Goal: Information Seeking & Learning: Learn about a topic

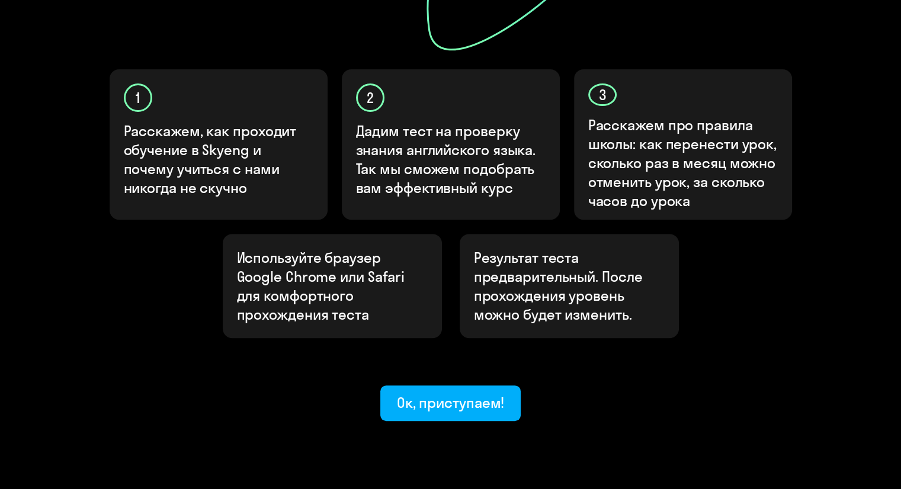
scroll to position [366, 0]
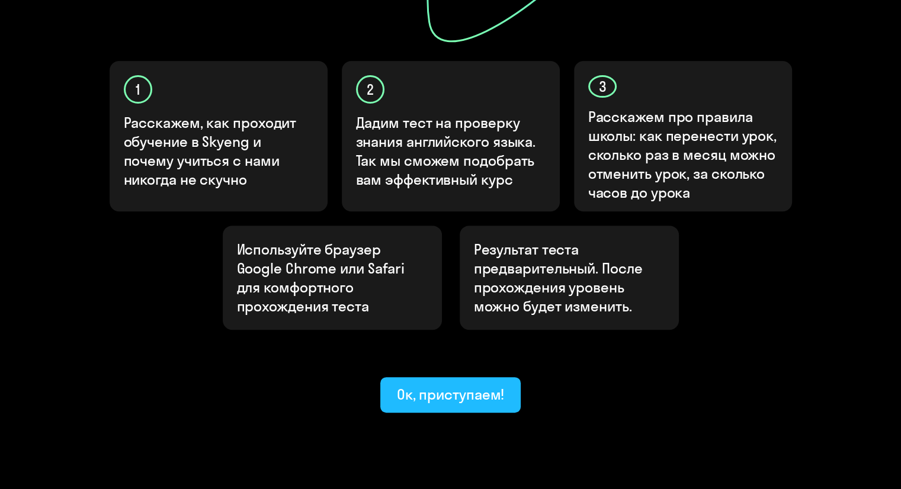
click at [438, 385] on div "Ок, приступаем!" at bounding box center [451, 394] width 108 height 19
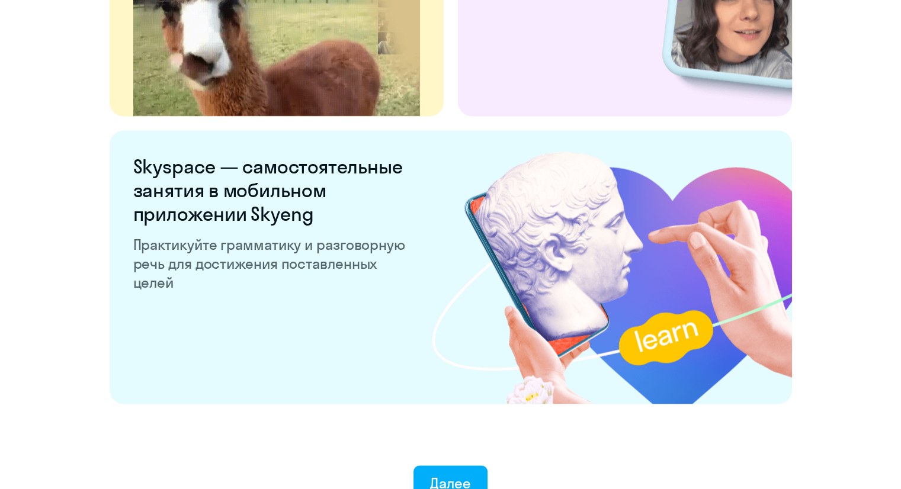
scroll to position [2257, 0]
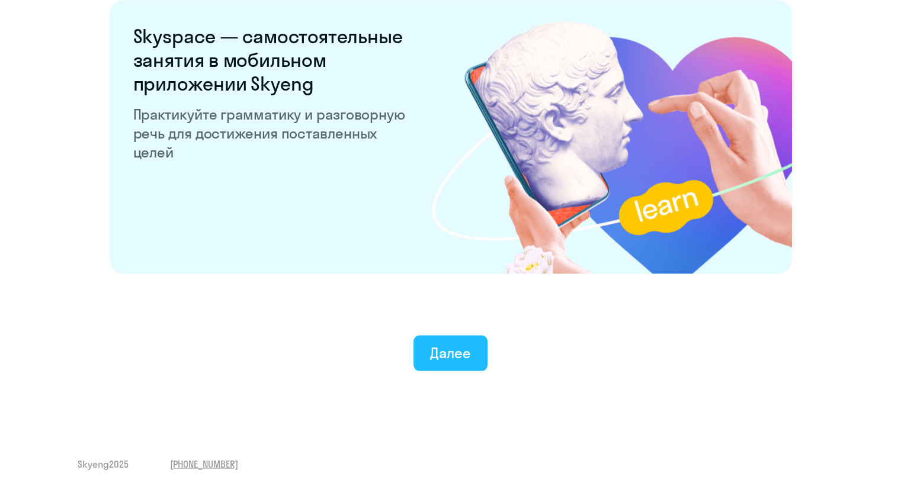
click at [446, 350] on div "Далее" at bounding box center [450, 353] width 41 height 19
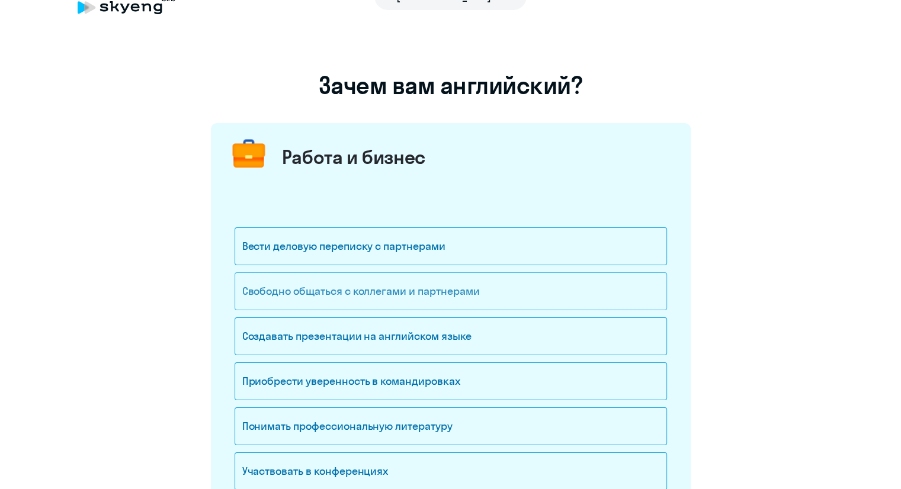
scroll to position [59, 0]
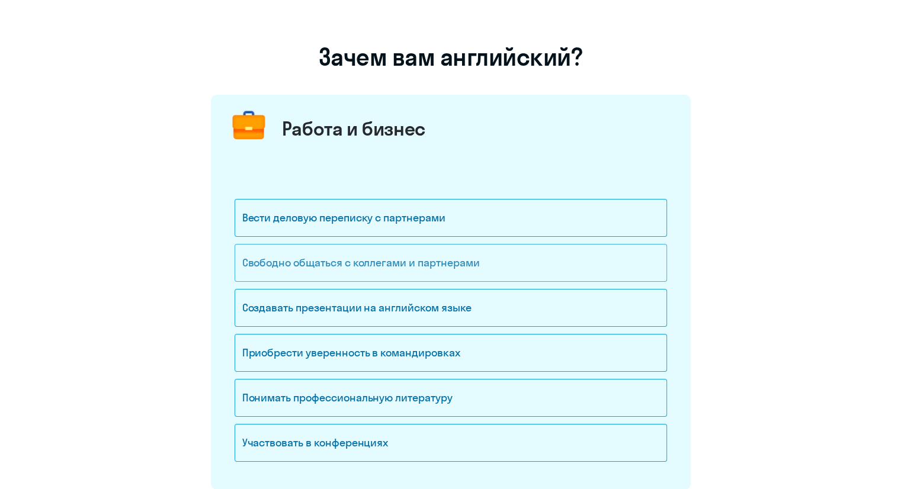
click at [475, 260] on div "Свободно общаться с коллегами и партнерами" at bounding box center [451, 263] width 433 height 38
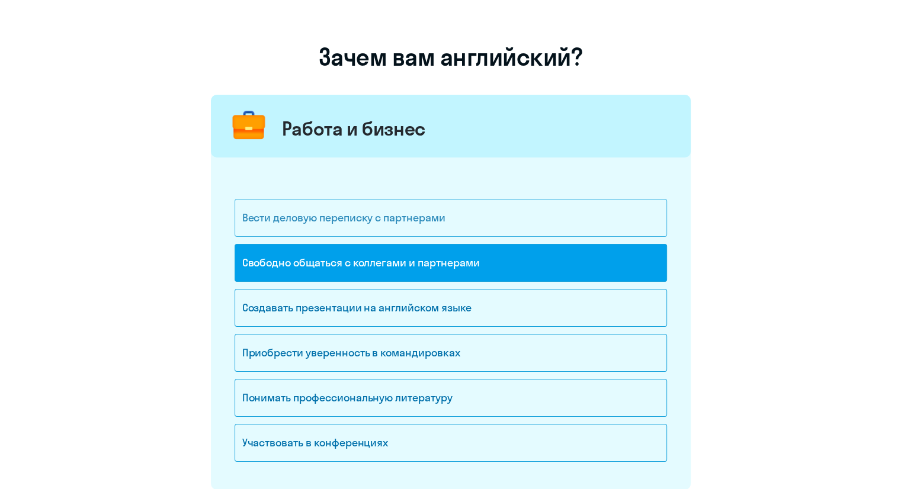
click at [465, 223] on div "Вести деловую переписку с партнерами" at bounding box center [451, 218] width 433 height 38
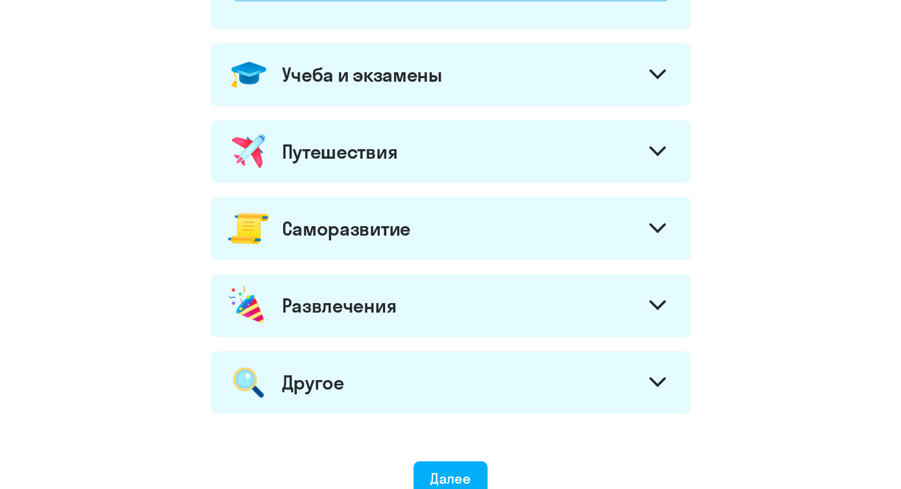
scroll to position [533, 0]
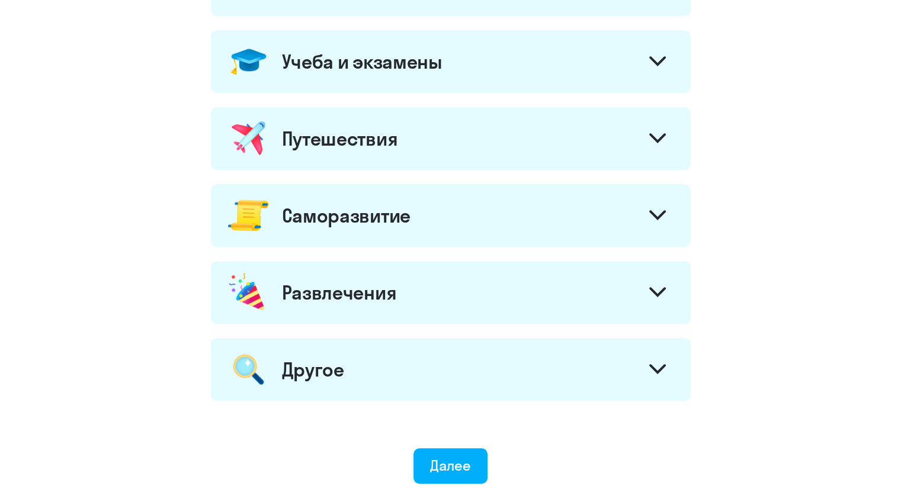
click at [434, 68] on div "Учеба и экзамены" at bounding box center [362, 62] width 161 height 24
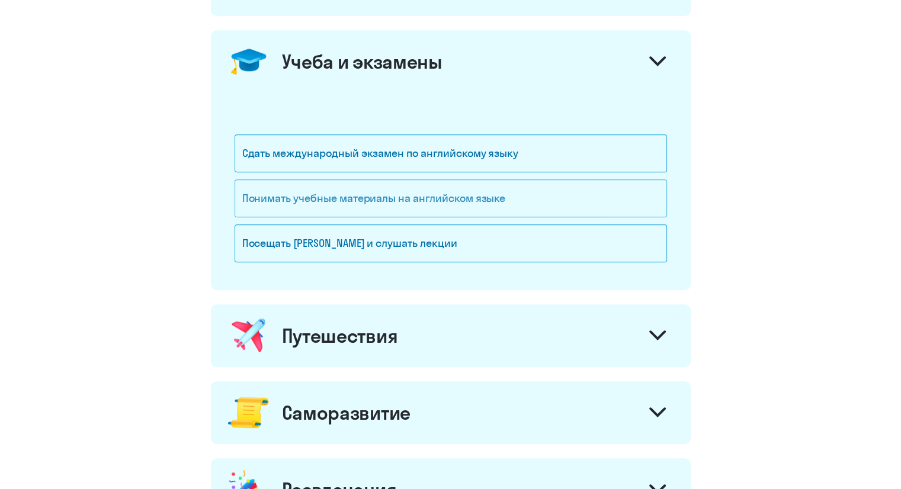
click at [448, 202] on div "Понимать учебные материалы на английском языке" at bounding box center [451, 199] width 433 height 38
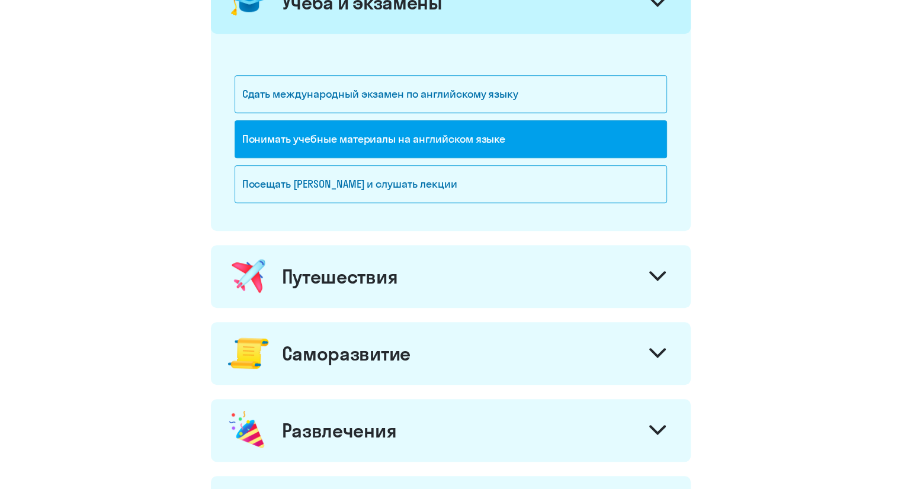
click at [448, 141] on div "Понимать учебные материалы на английском языке" at bounding box center [451, 139] width 433 height 38
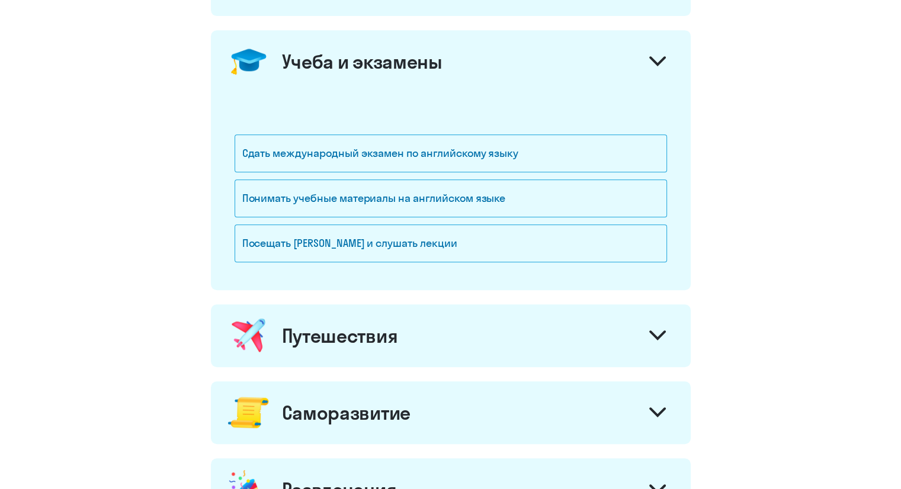
click at [655, 53] on div at bounding box center [657, 63] width 28 height 28
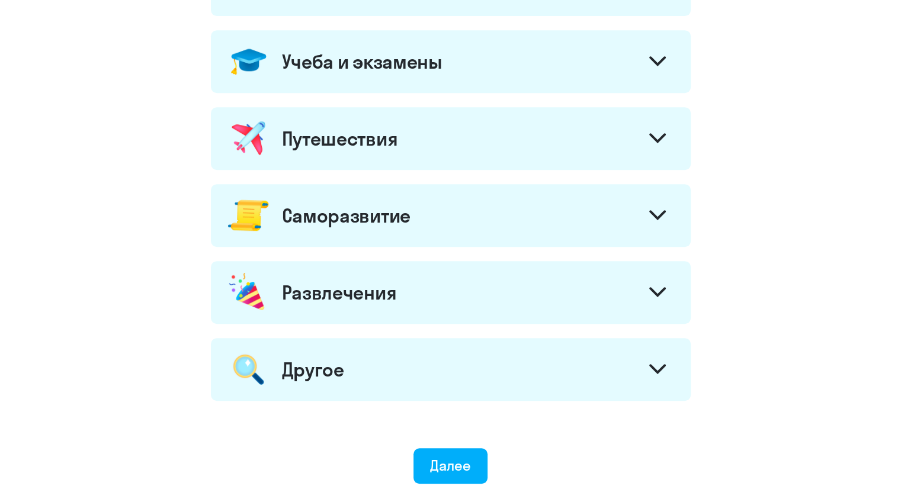
click at [300, 147] on div "Путешествия" at bounding box center [340, 139] width 116 height 24
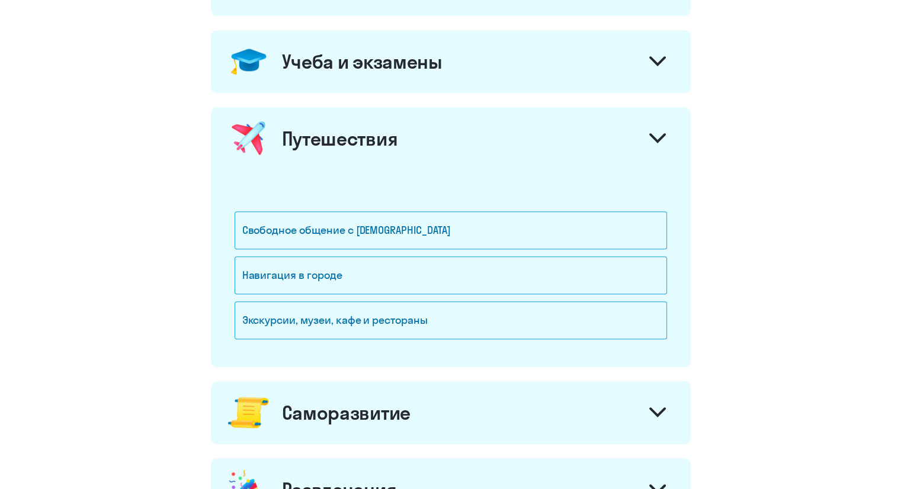
click at [517, 132] on div "Путешествия" at bounding box center [451, 138] width 480 height 63
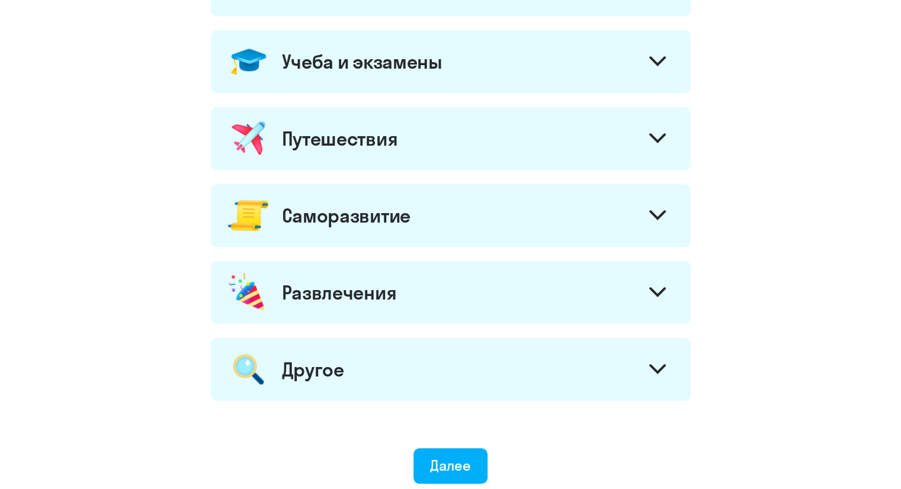
click at [405, 204] on div "Саморазвитие" at bounding box center [346, 216] width 129 height 24
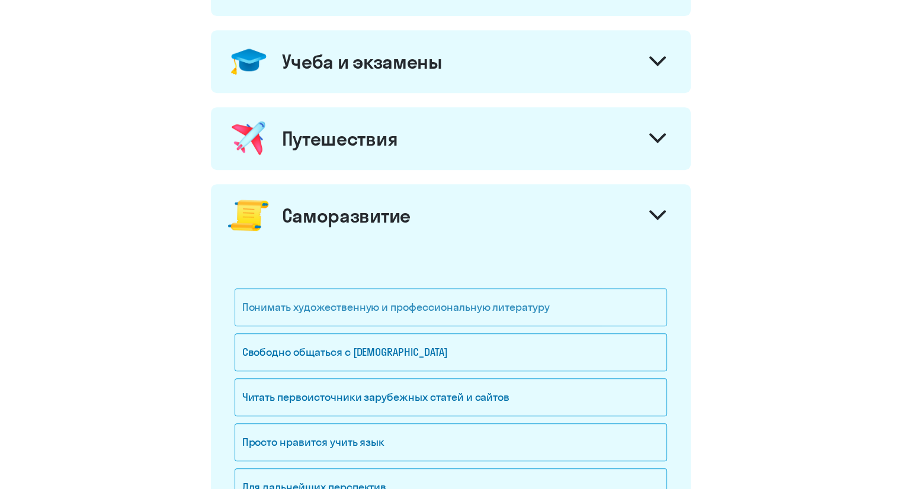
click at [405, 304] on div "Понимать художественную и профессиональную литературу" at bounding box center [451, 308] width 433 height 38
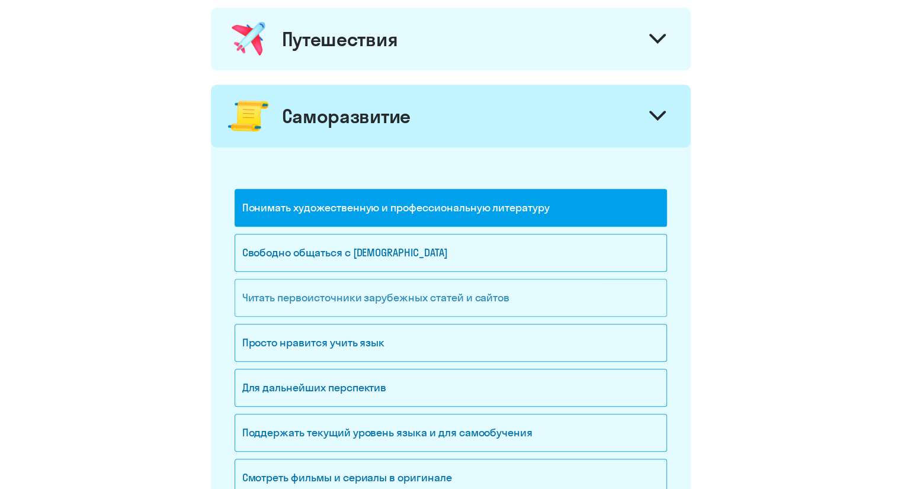
scroll to position [652, 0]
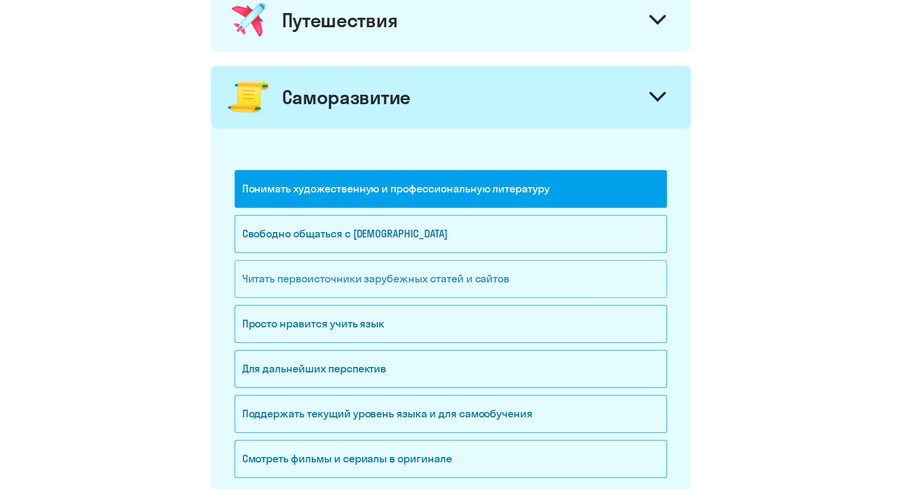
click at [366, 279] on div "Читать первоисточники зарубежных статей и сайтов" at bounding box center [451, 279] width 433 height 38
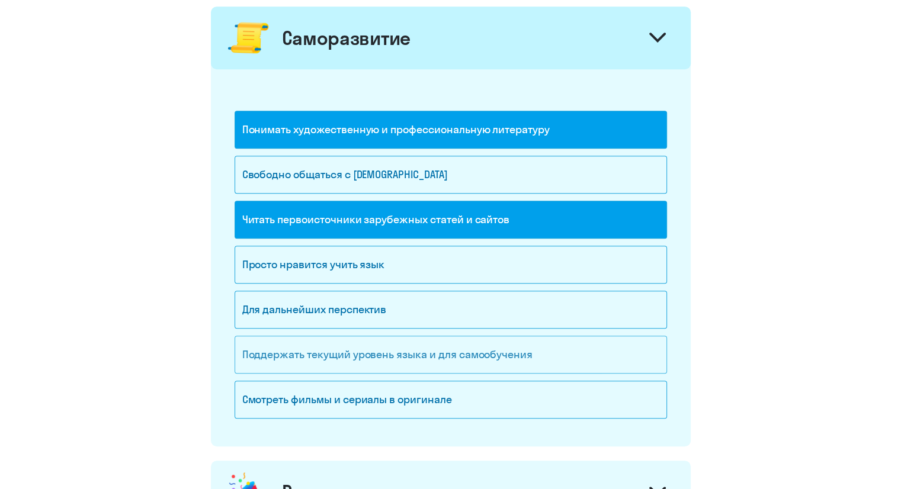
scroll to position [770, 0]
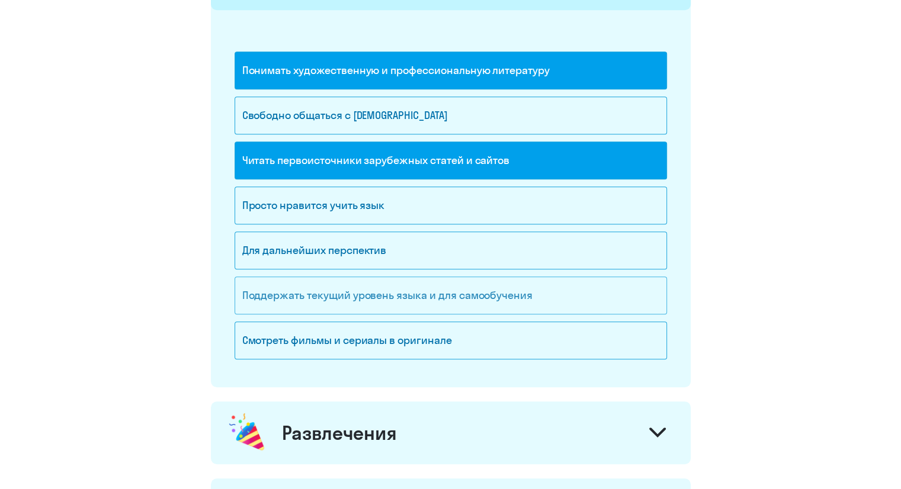
click at [443, 302] on div "Поддержать текущий уровень языка и для cамообучения" at bounding box center [451, 296] width 433 height 38
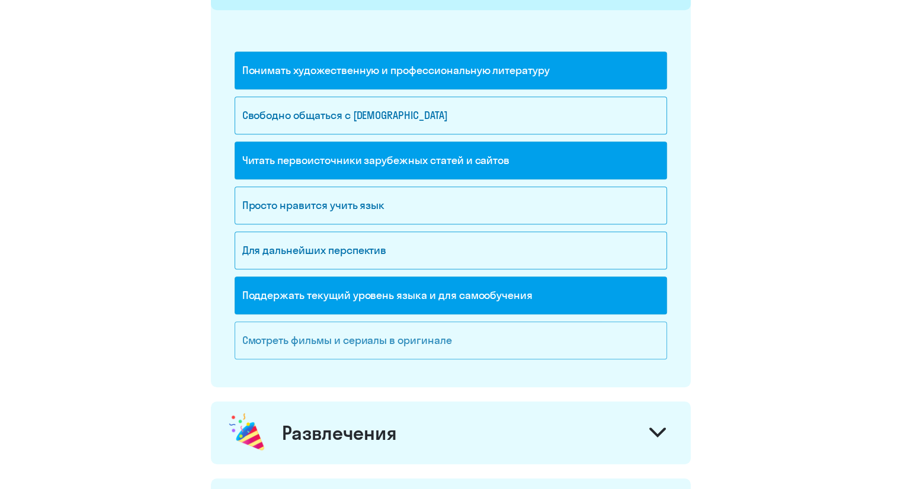
click at [410, 341] on div "Смотреть фильмы и сериалы в оригинале" at bounding box center [451, 341] width 433 height 38
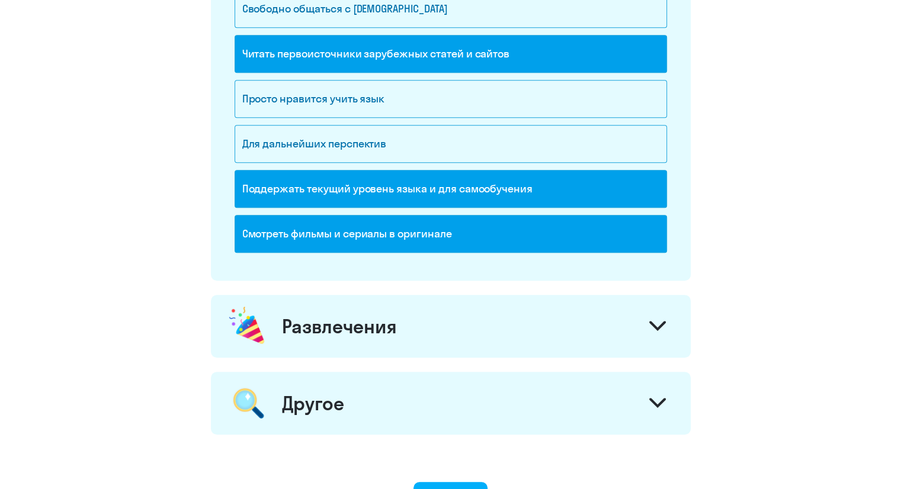
scroll to position [889, 0]
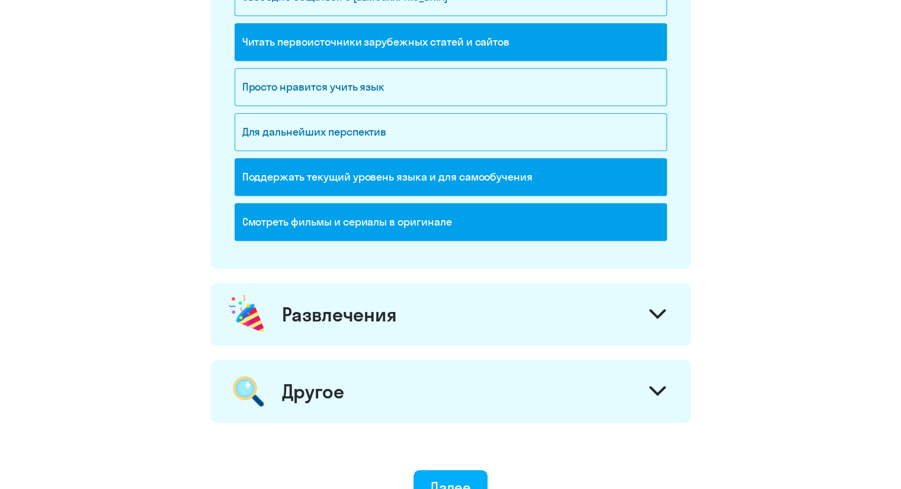
click at [413, 306] on div "Развлечения" at bounding box center [451, 314] width 480 height 63
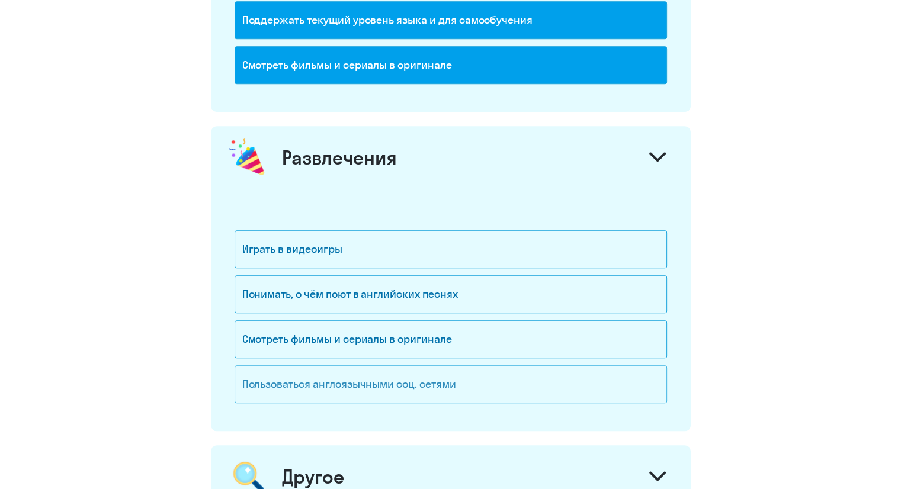
scroll to position [1067, 0]
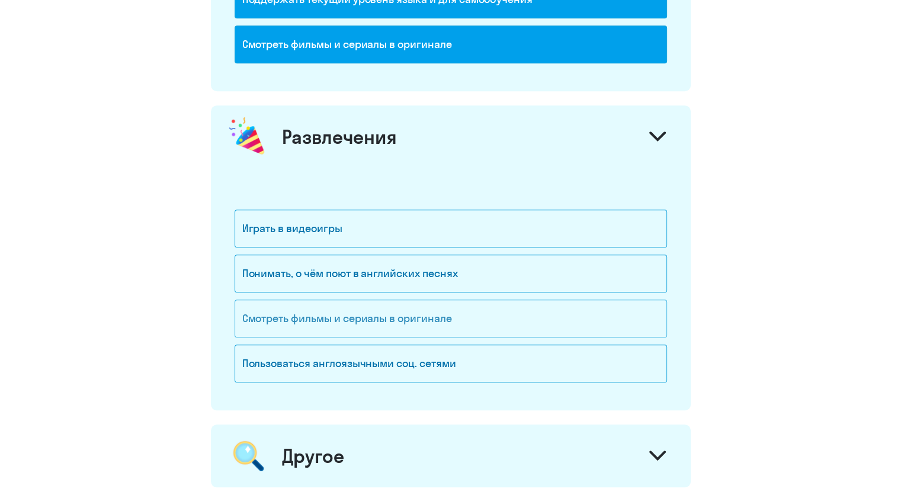
click at [413, 320] on div "Смотреть фильмы и сериалы в оригинале" at bounding box center [451, 319] width 433 height 38
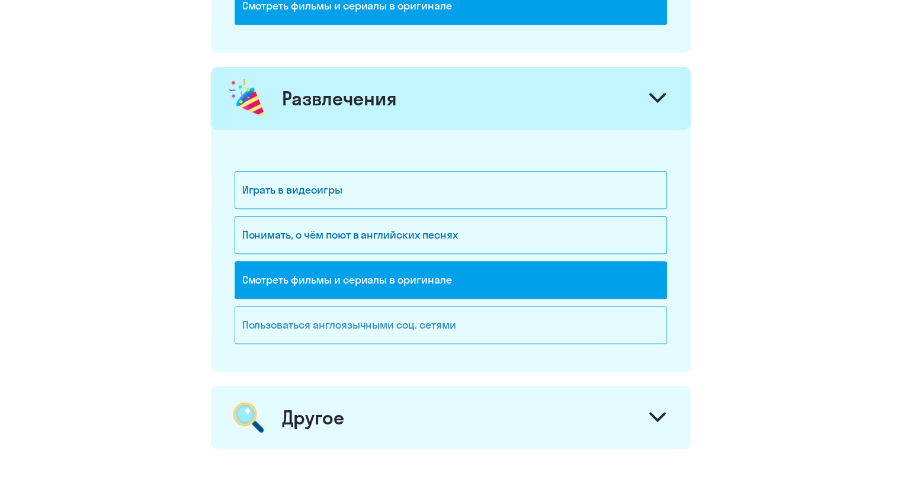
scroll to position [1126, 0]
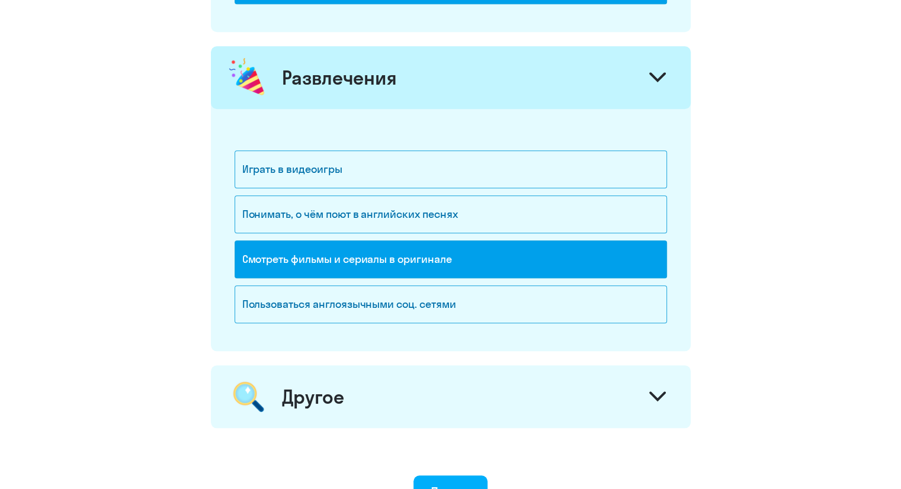
click at [431, 81] on div "Развлечения" at bounding box center [451, 77] width 480 height 63
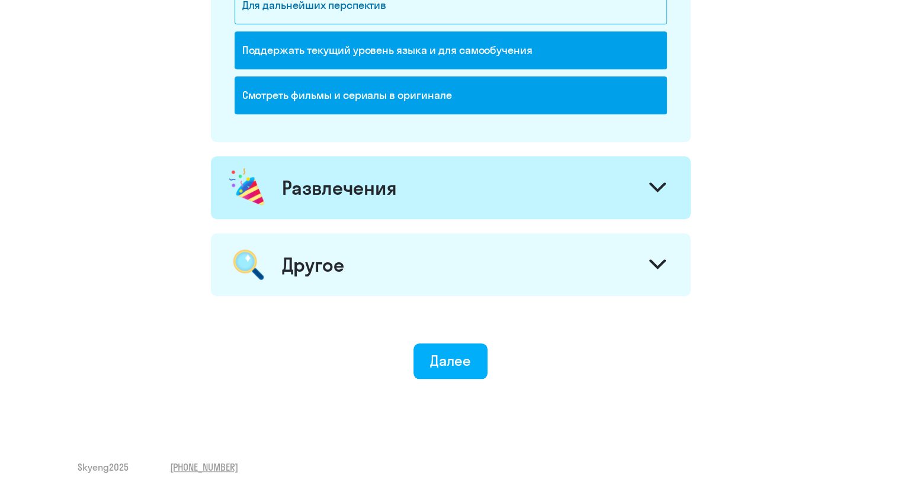
click at [376, 191] on div "Развлечения" at bounding box center [339, 188] width 115 height 24
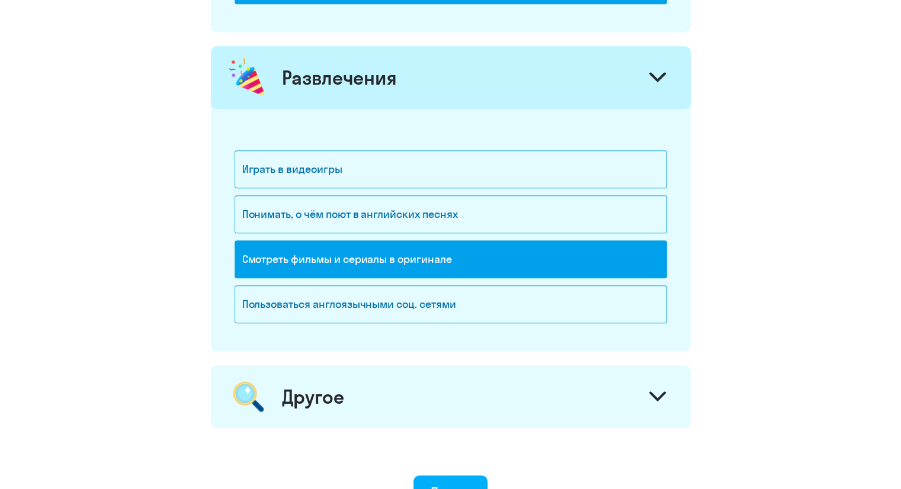
scroll to position [1244, 0]
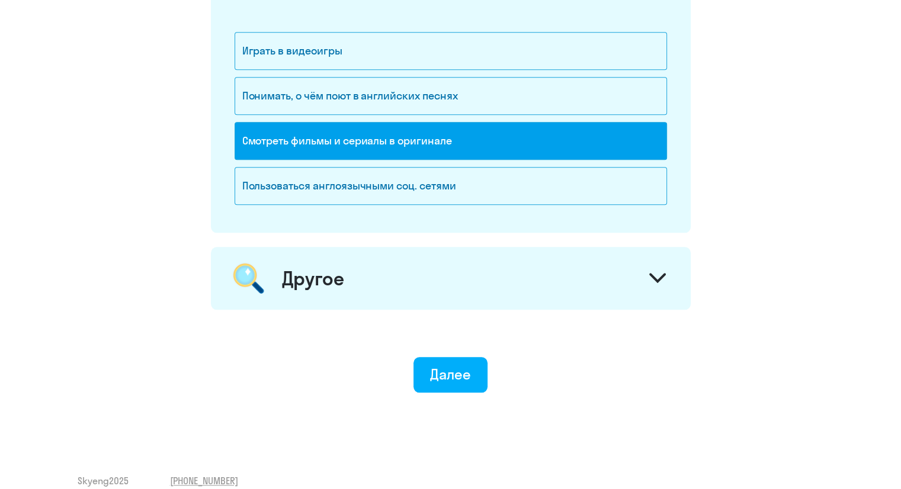
click at [356, 275] on div "Другое" at bounding box center [451, 278] width 480 height 63
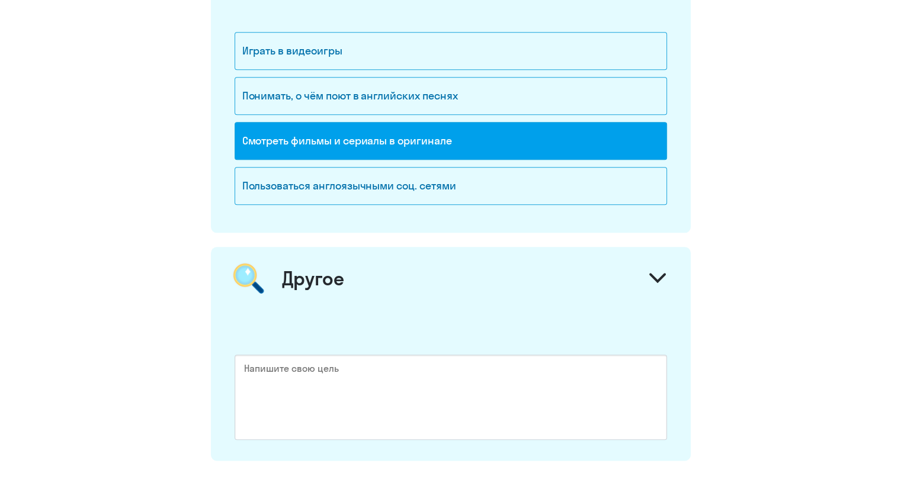
click at [363, 271] on div "Другое" at bounding box center [451, 278] width 480 height 63
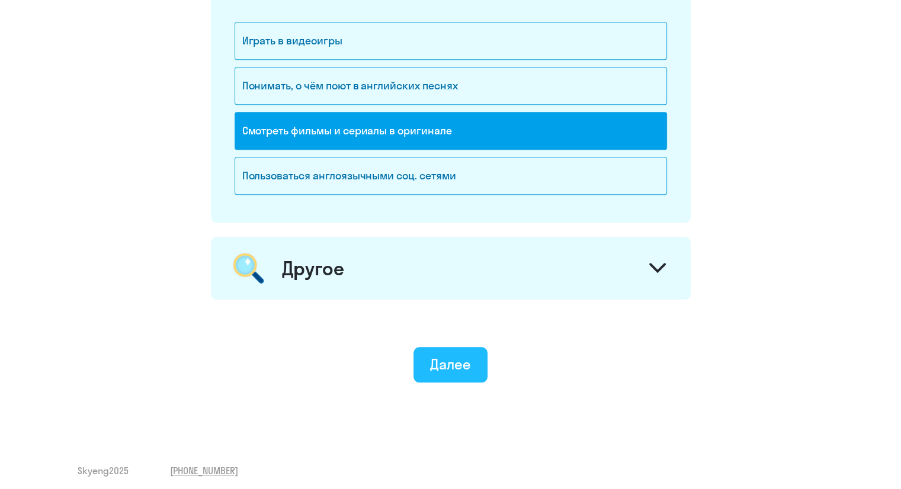
scroll to position [1257, 0]
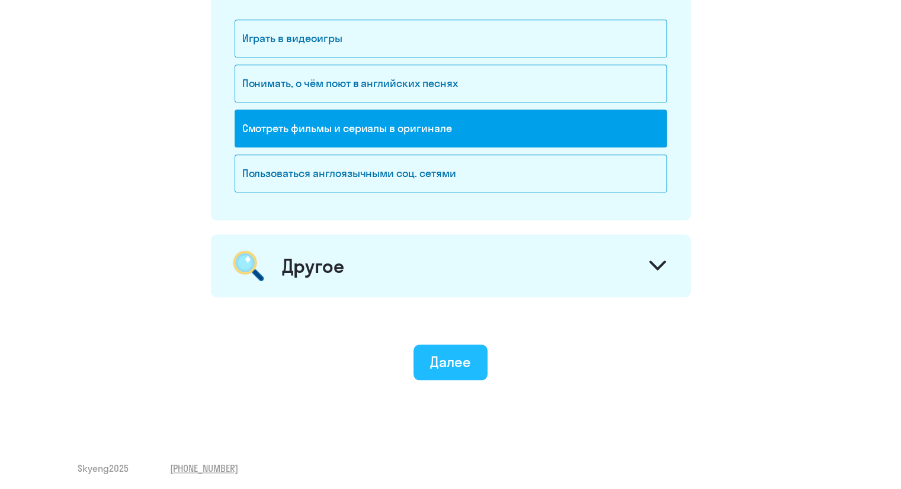
click at [463, 354] on div "Далее" at bounding box center [450, 362] width 41 height 19
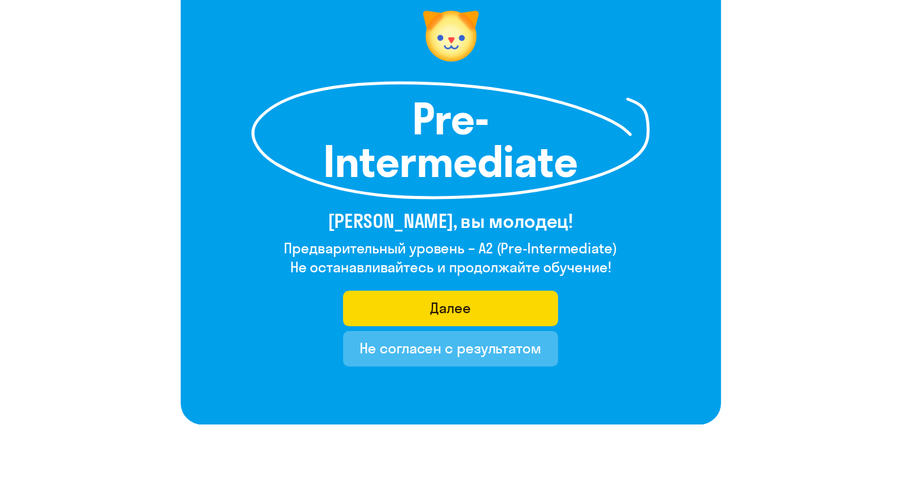
scroll to position [119, 0]
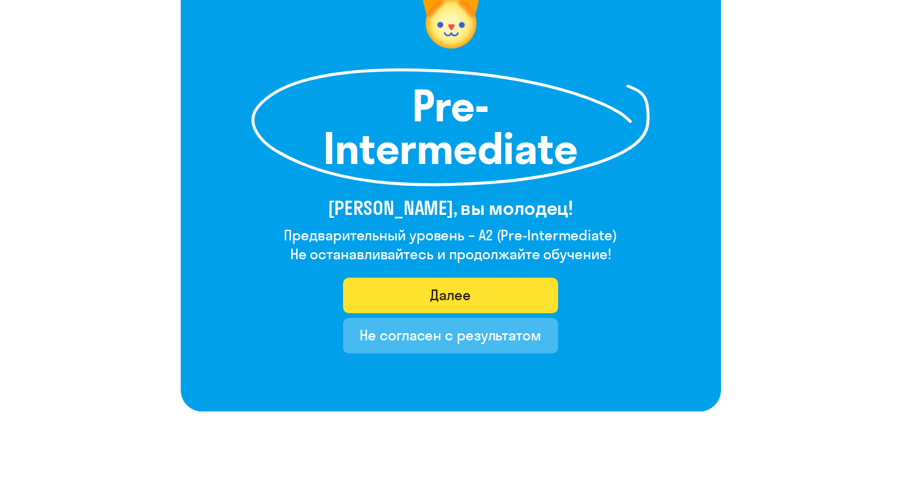
click at [486, 299] on button "Далее" at bounding box center [450, 296] width 215 height 36
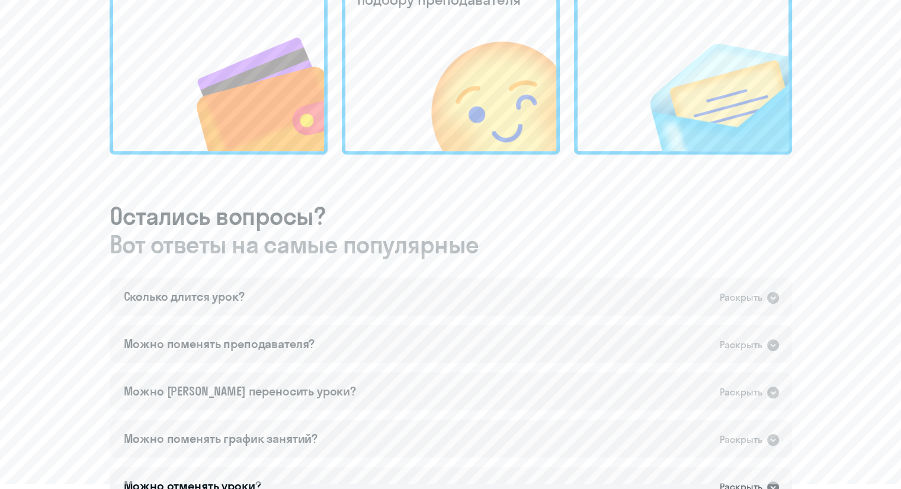
scroll to position [533, 0]
